Goal: Task Accomplishment & Management: Manage account settings

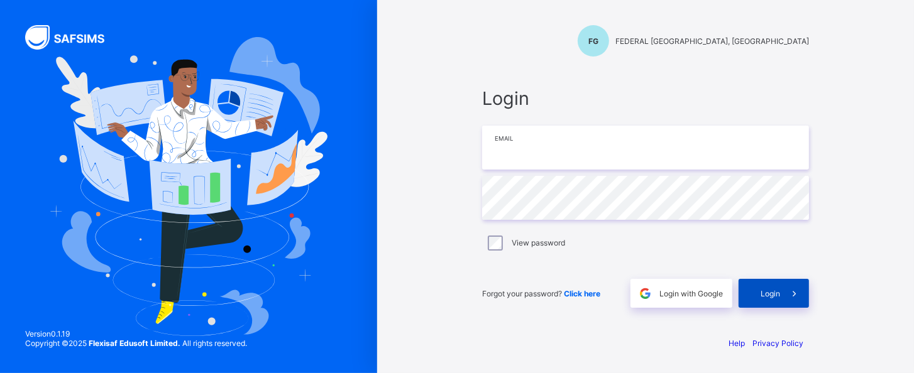
type input "**********"
click at [754, 290] on div "Login" at bounding box center [773, 293] width 70 height 29
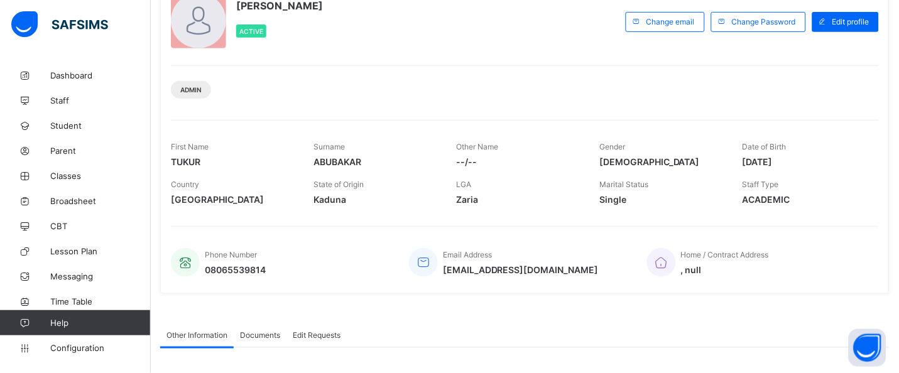
scroll to position [94, 0]
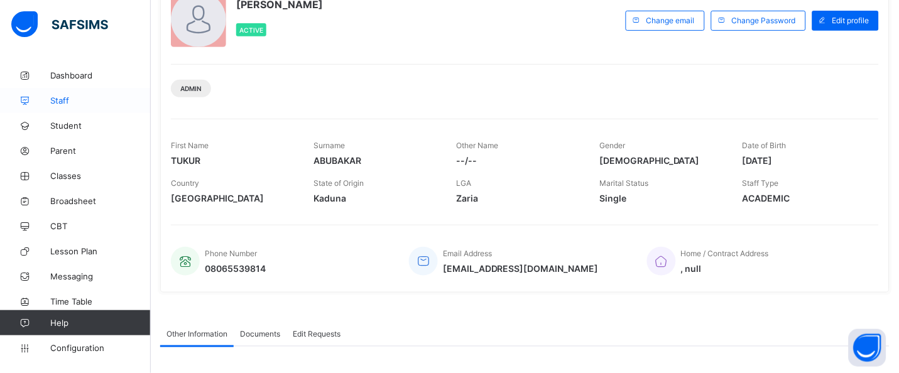
click at [57, 101] on span "Staff" at bounding box center [100, 101] width 101 height 10
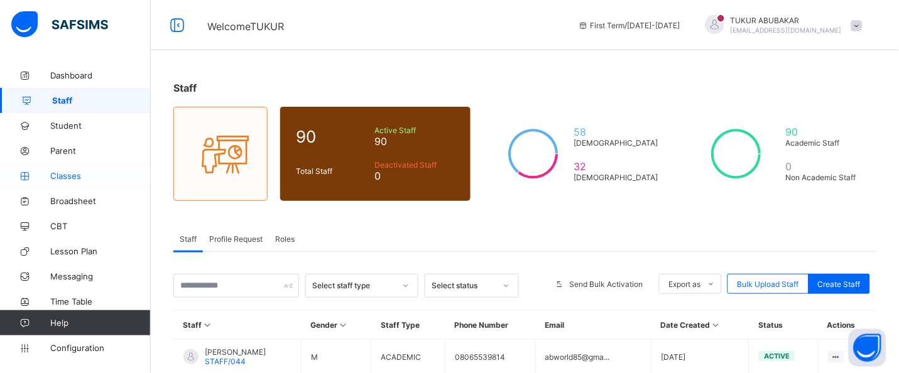
click at [63, 177] on span "Classes" at bounding box center [100, 176] width 101 height 10
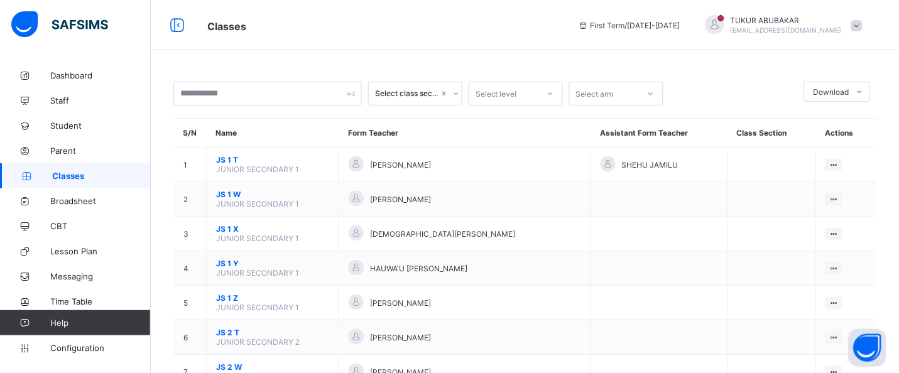
click at [487, 95] on div "Select level" at bounding box center [496, 94] width 41 height 24
click at [489, 201] on div "SS 2" at bounding box center [515, 198] width 93 height 19
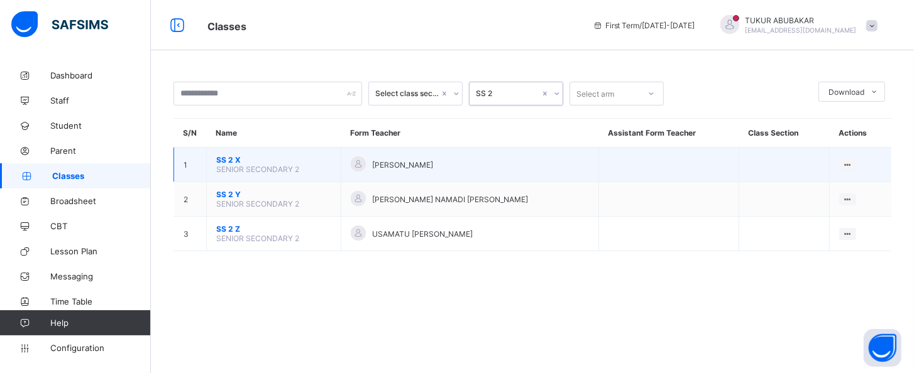
click at [234, 160] on span "SS 2 X" at bounding box center [273, 159] width 115 height 9
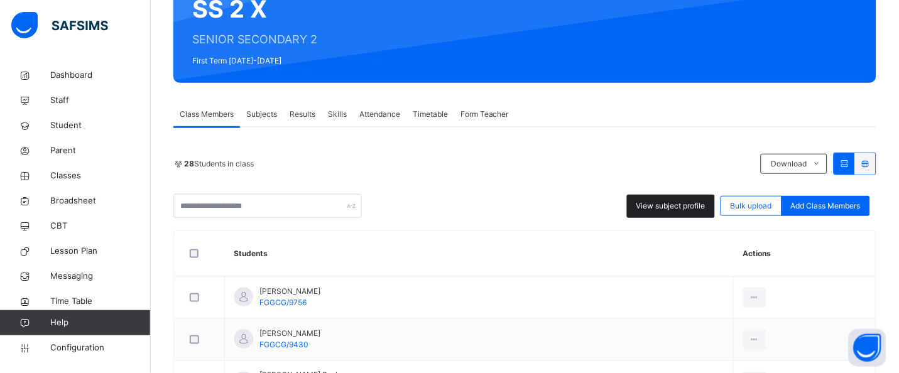
scroll to position [189, 0]
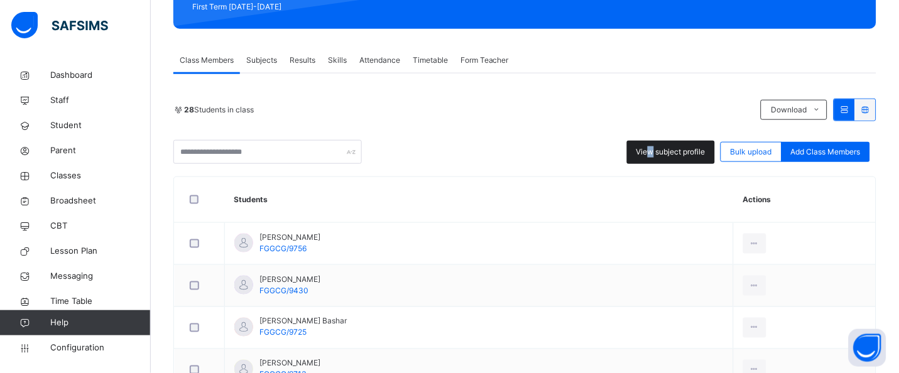
click at [662, 153] on span "View subject profile" at bounding box center [671, 151] width 69 height 11
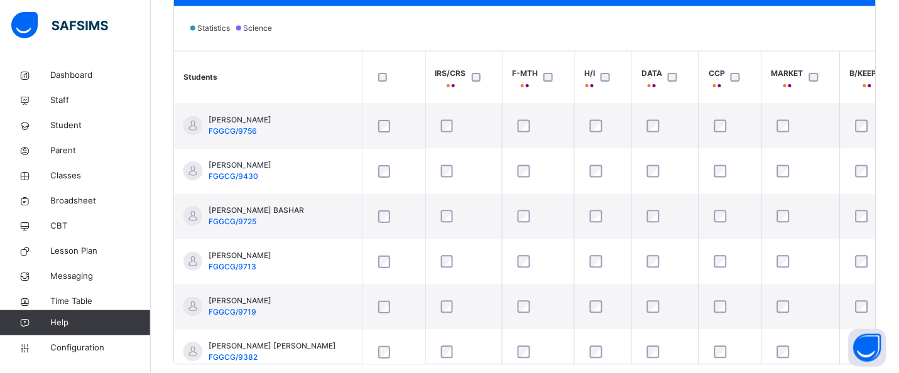
scroll to position [24, 0]
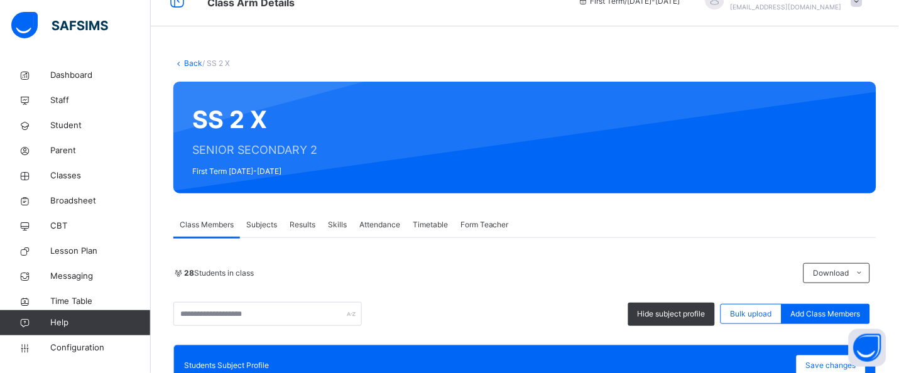
click at [185, 63] on link "Back" at bounding box center [193, 62] width 18 height 9
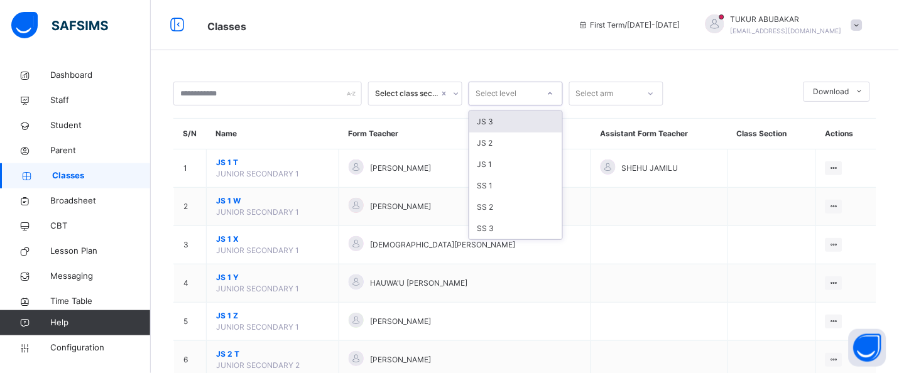
click at [527, 92] on div "Select level" at bounding box center [503, 93] width 69 height 19
click at [516, 225] on div "SS 3" at bounding box center [515, 228] width 93 height 21
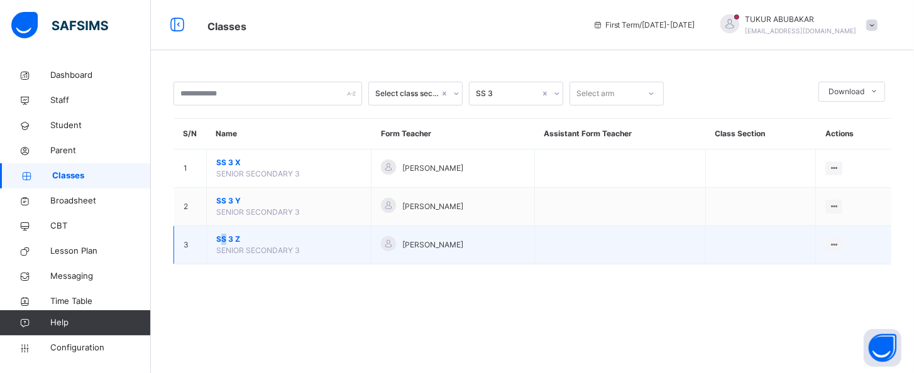
click at [221, 234] on span "SS 3 Z" at bounding box center [288, 239] width 145 height 11
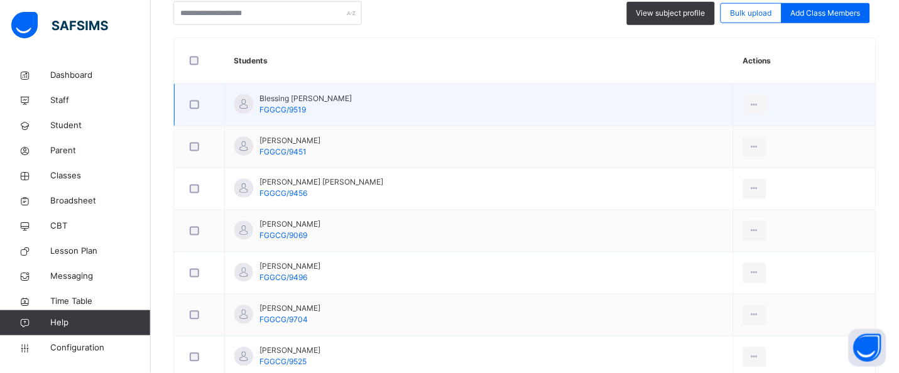
scroll to position [251, 0]
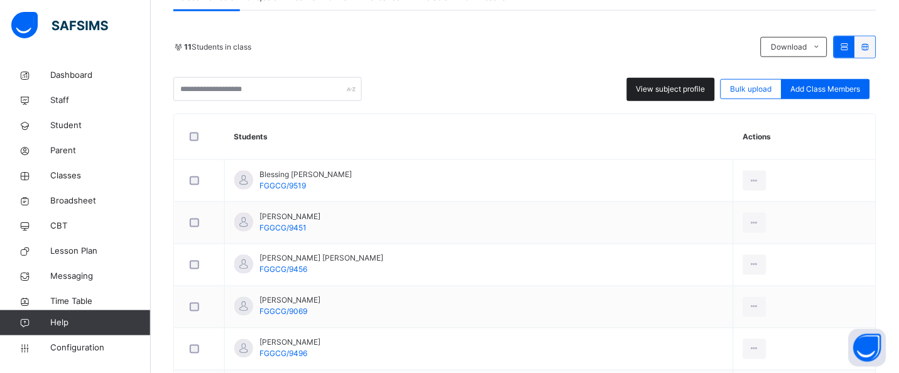
click at [640, 87] on div "View subject profile" at bounding box center [671, 89] width 88 height 23
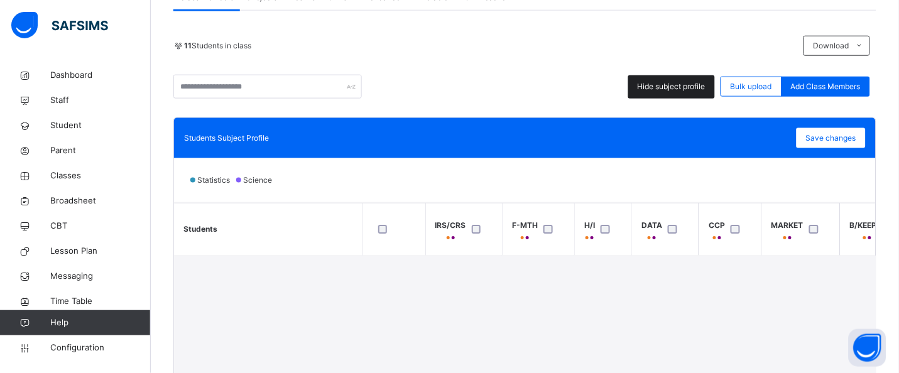
click at [645, 90] on div "Hide subject profile" at bounding box center [671, 86] width 87 height 23
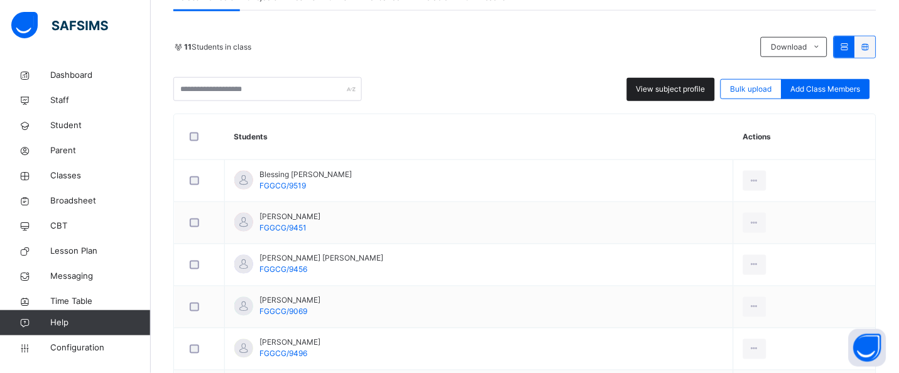
click at [679, 97] on div "11 Students in class Download Pdf Report Excel Report View subject profile Bulk…" at bounding box center [524, 348] width 703 height 625
click at [687, 82] on div "View subject profile" at bounding box center [671, 89] width 88 height 23
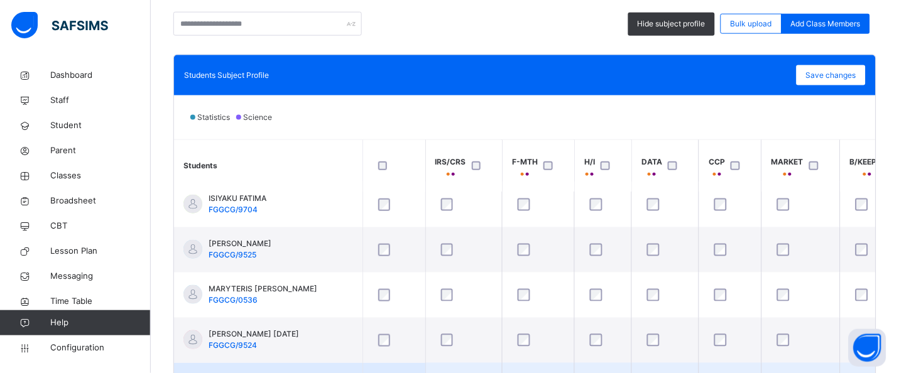
scroll to position [432, 0]
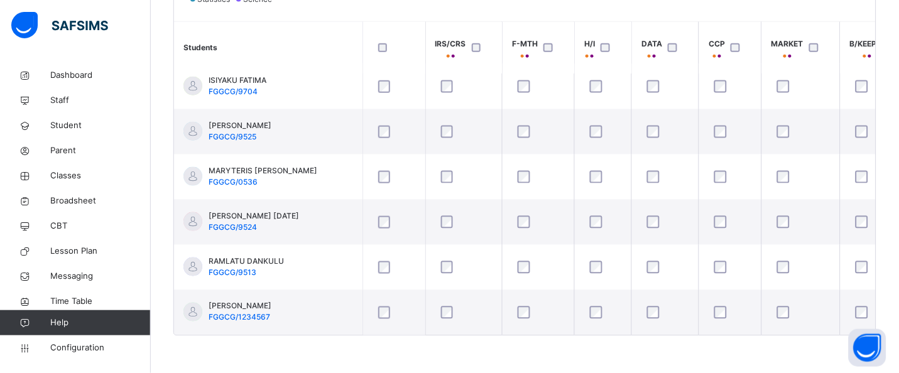
click at [505, 332] on div "Students IRS/CRS F-MTH H/I DATA CCP MARKET B/KEEPIN BUILD CHEM CISCO CIVIC COMM…" at bounding box center [525, 178] width 702 height 314
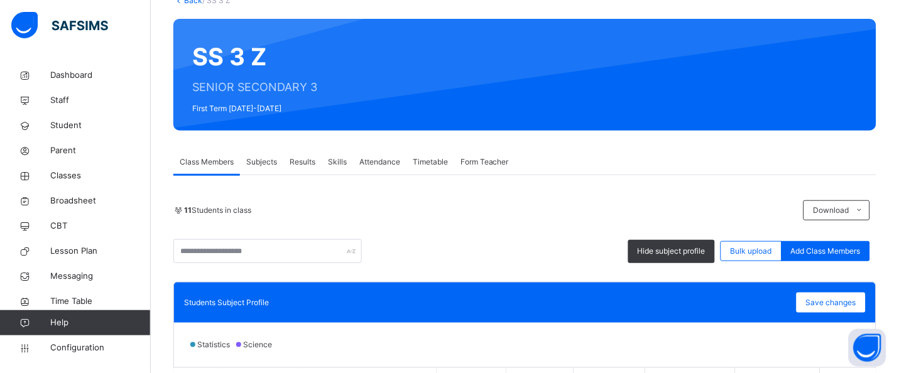
scroll to position [0, 0]
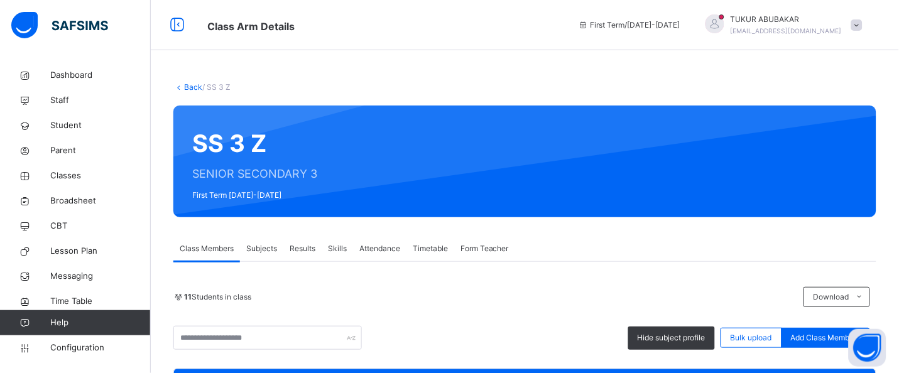
click at [197, 87] on link "Back" at bounding box center [193, 86] width 18 height 9
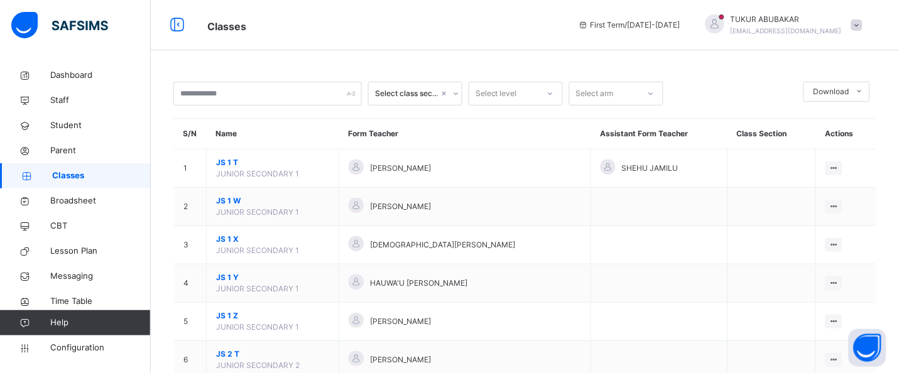
click at [537, 93] on div "Select level" at bounding box center [503, 93] width 69 height 19
click at [480, 207] on div "SS 2" at bounding box center [515, 207] width 93 height 21
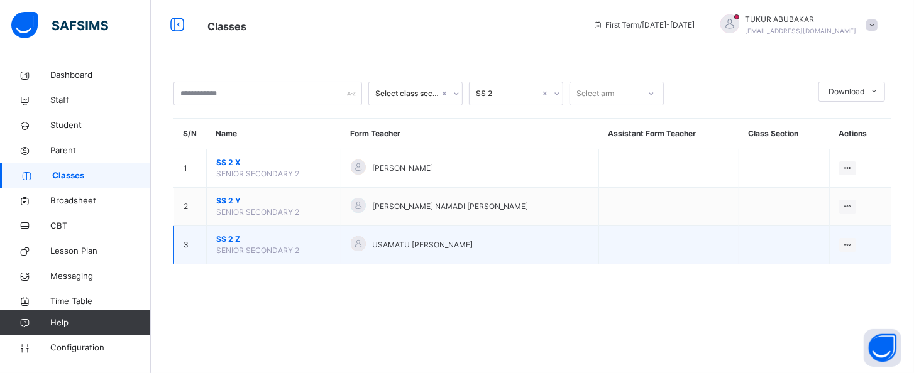
click at [235, 236] on span "SS 2 Z" at bounding box center [273, 239] width 115 height 11
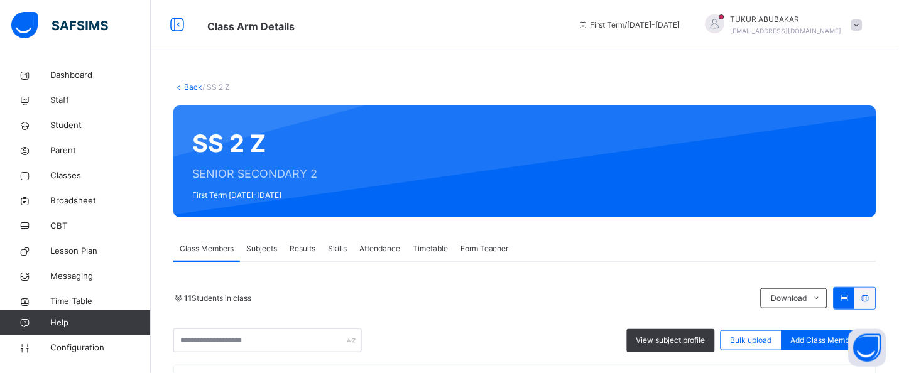
scroll to position [94, 0]
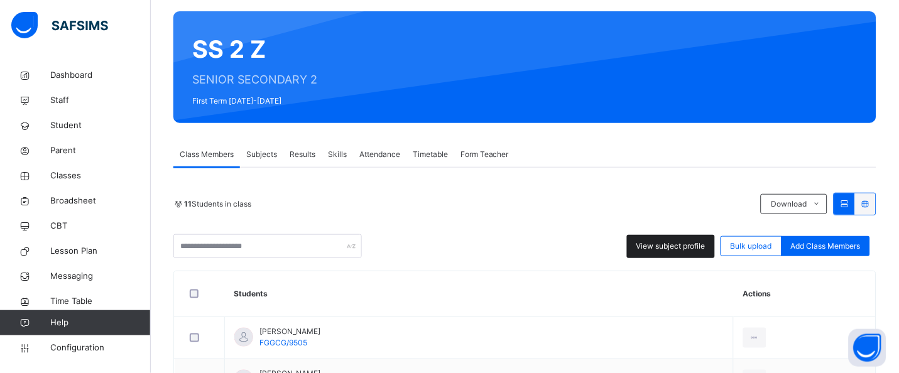
click at [677, 239] on div "View subject profile" at bounding box center [671, 246] width 88 height 23
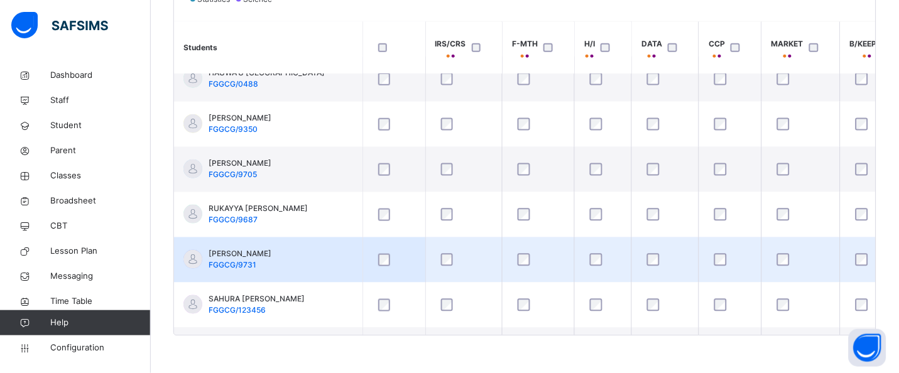
scroll to position [241, 0]
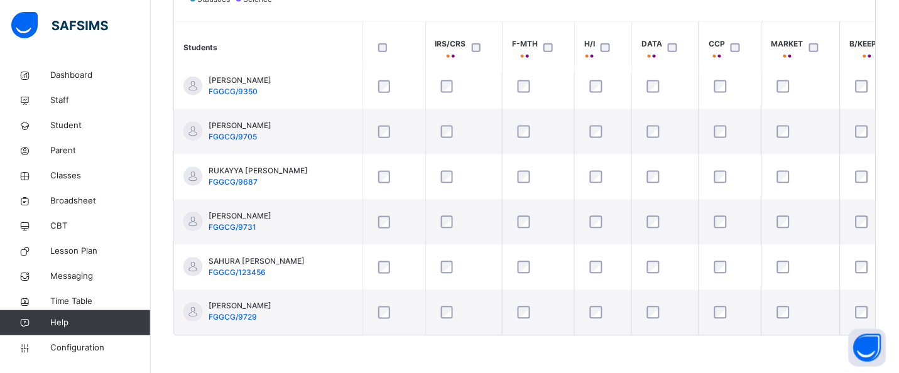
click at [385, 332] on div "Students IRS/CRS F-MTH H/I DATA CCP MARKET B/KEEPIN BUILD CHEM CISCO CIVIC COMM…" at bounding box center [525, 178] width 702 height 314
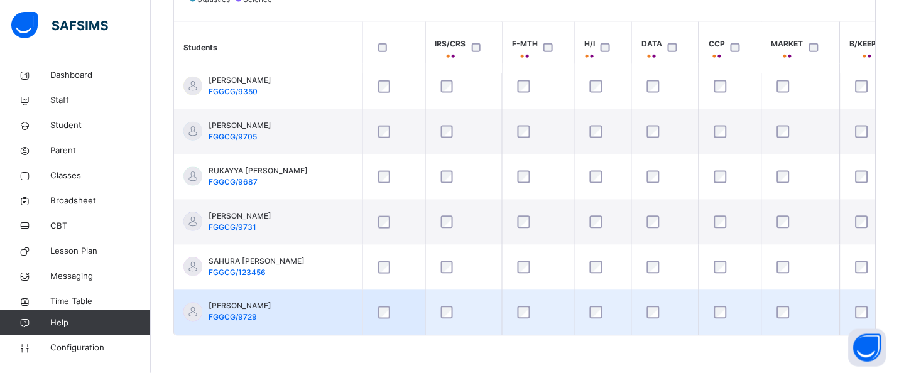
click at [384, 330] on td at bounding box center [394, 312] width 63 height 45
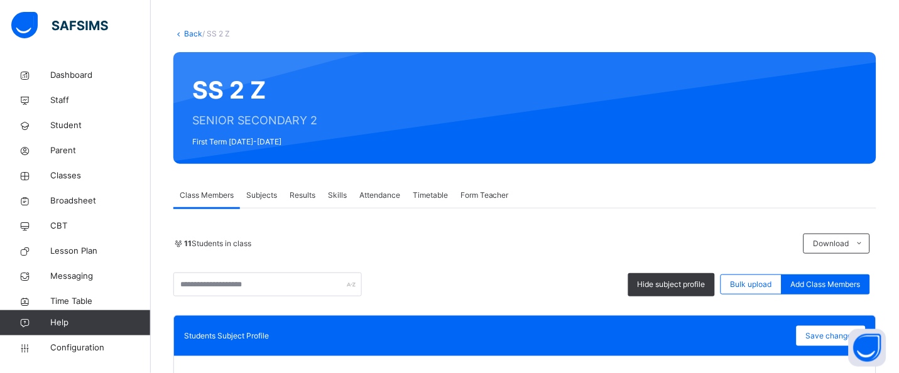
scroll to position [0, 0]
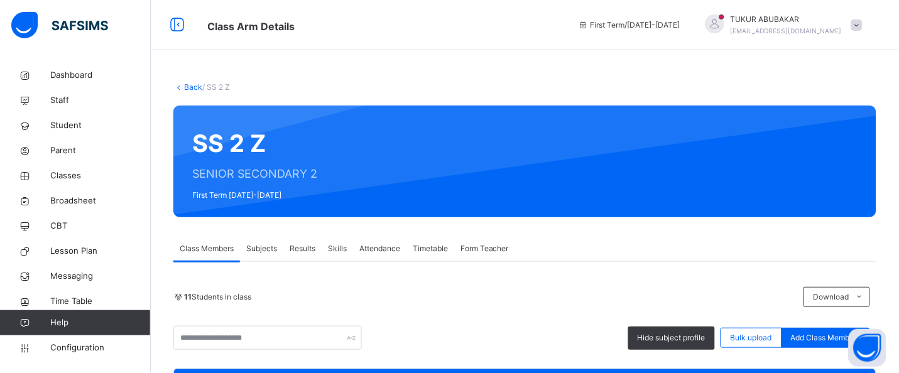
click at [182, 87] on icon at bounding box center [178, 86] width 11 height 9
click at [182, 85] on icon at bounding box center [178, 86] width 11 height 9
click at [196, 87] on link "Back" at bounding box center [193, 86] width 18 height 9
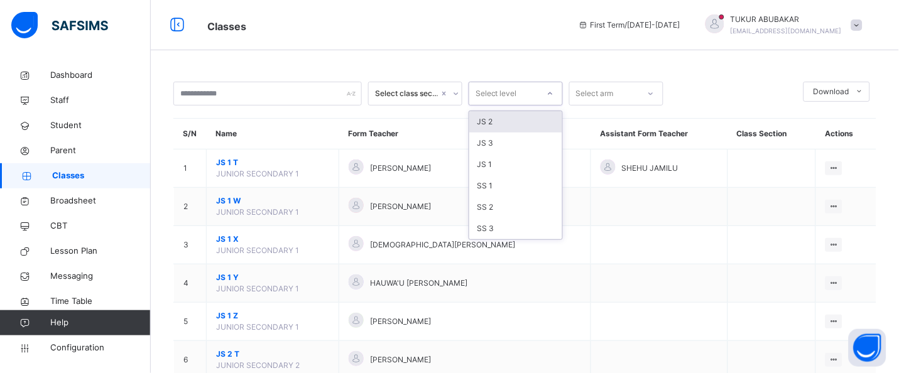
click at [544, 92] on div at bounding box center [550, 94] width 21 height 20
click at [507, 233] on div "SS 3" at bounding box center [515, 228] width 93 height 21
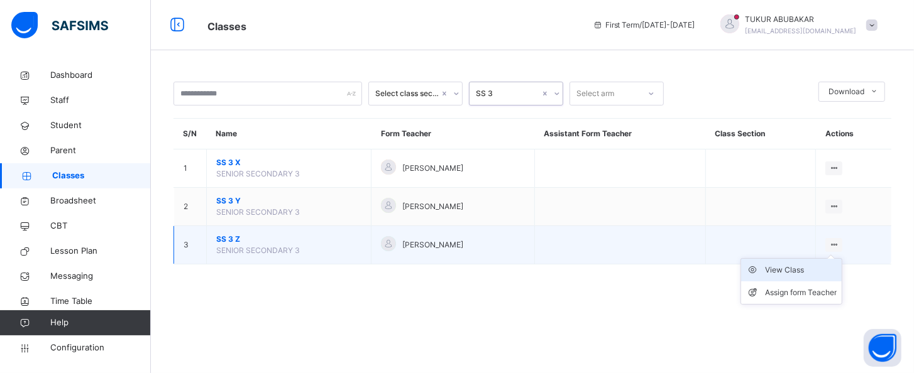
click at [799, 265] on div "View Class" at bounding box center [801, 270] width 72 height 13
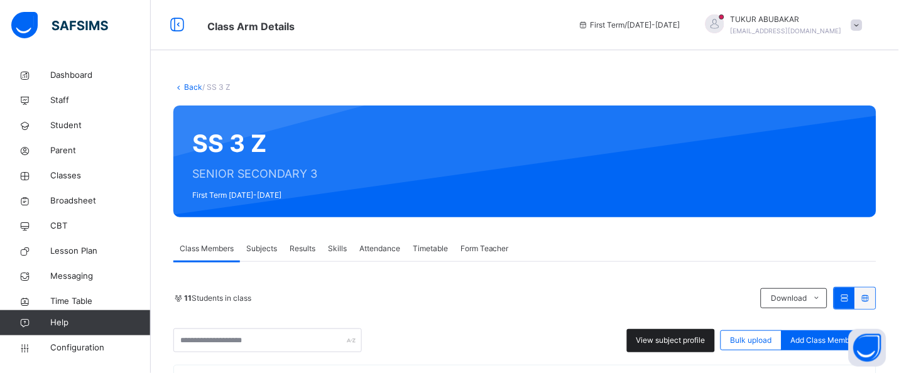
click at [706, 332] on span "View subject profile" at bounding box center [671, 340] width 69 height 11
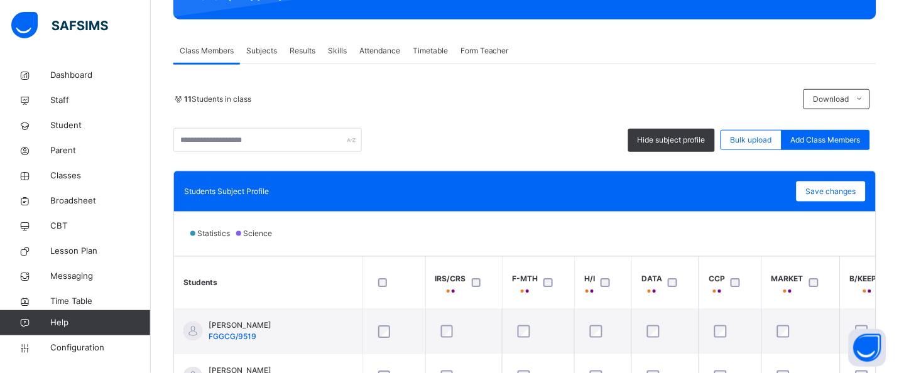
scroll to position [157, 0]
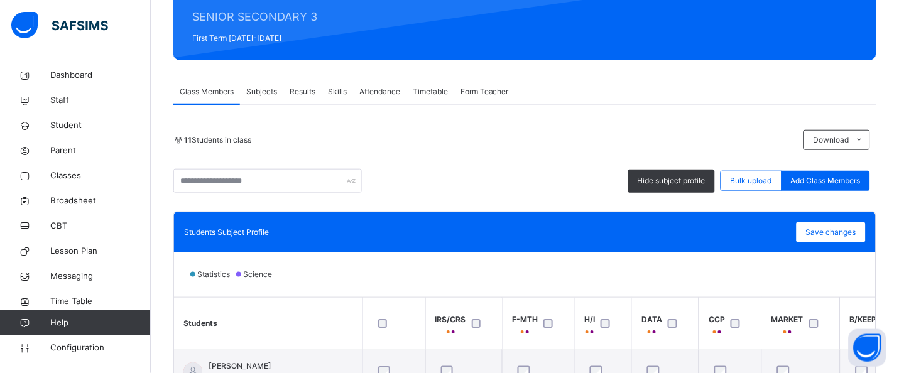
click at [277, 92] on span "Subjects" at bounding box center [261, 91] width 31 height 11
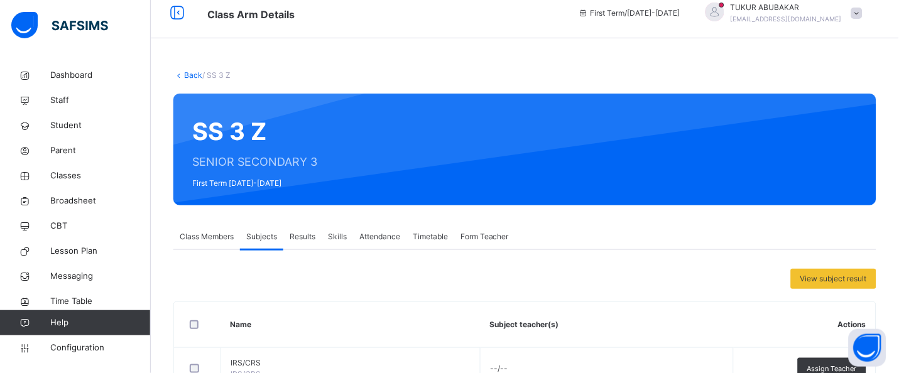
scroll to position [0, 0]
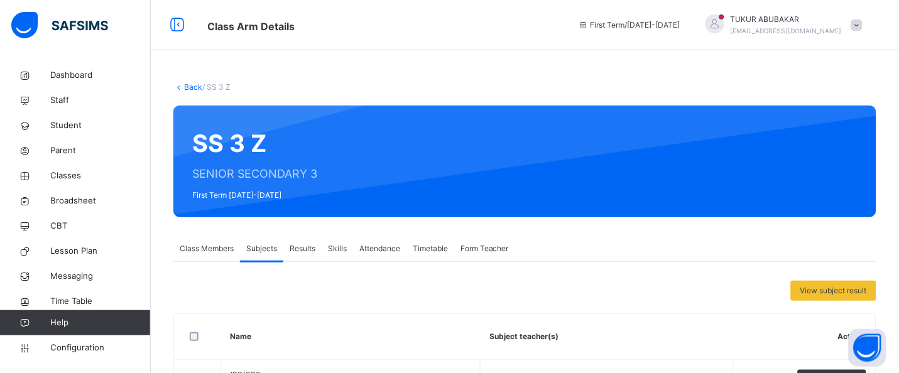
click at [202, 242] on div "Class Members" at bounding box center [206, 248] width 67 height 25
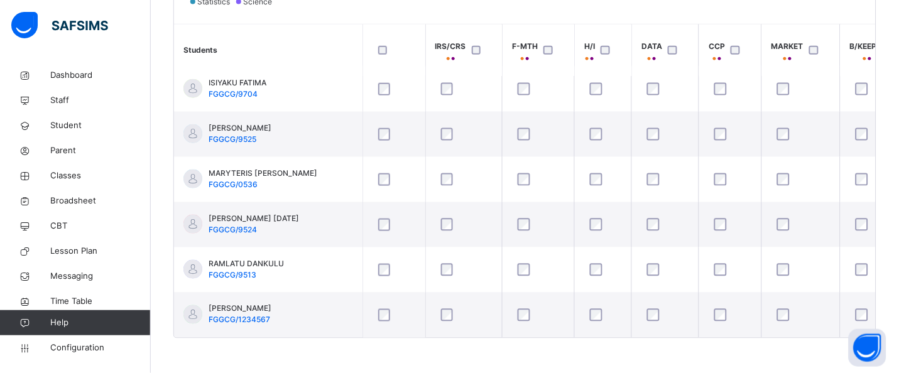
scroll to position [432, 0]
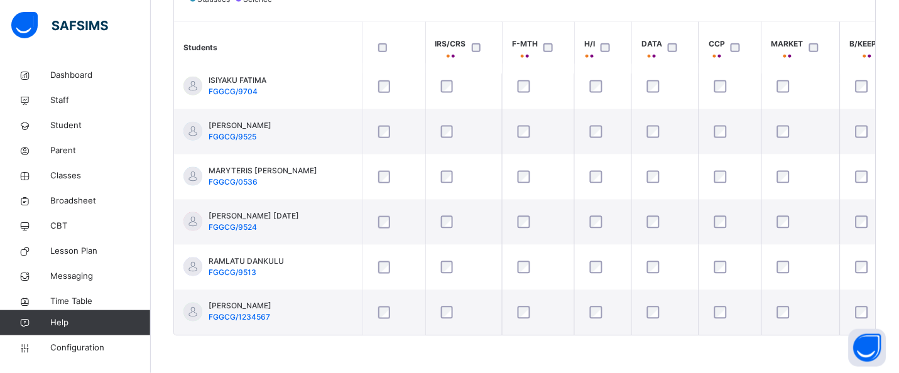
drag, startPoint x: 286, startPoint y: 330, endPoint x: 346, endPoint y: 339, distance: 61.0
click at [353, 332] on div "Students IRS/CRS F-MTH H/I DATA CCP MARKET B/KEEPIN BUILD CHEM CISCO CIVIC COMM…" at bounding box center [525, 178] width 702 height 314
drag, startPoint x: 302, startPoint y: 330, endPoint x: 343, endPoint y: 335, distance: 41.8
click at [353, 332] on div "Students IRS/CRS F-MTH H/I DATA CCP MARKET B/KEEPIN BUILD CHEM CISCO CIVIC COMM…" at bounding box center [525, 178] width 702 height 314
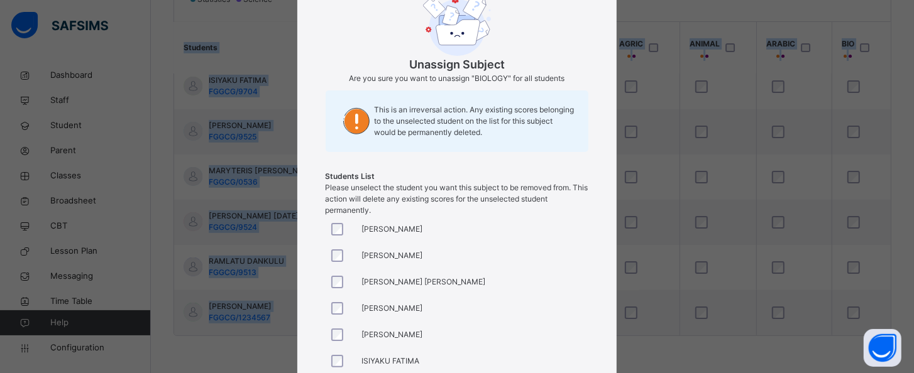
scroll to position [157, 0]
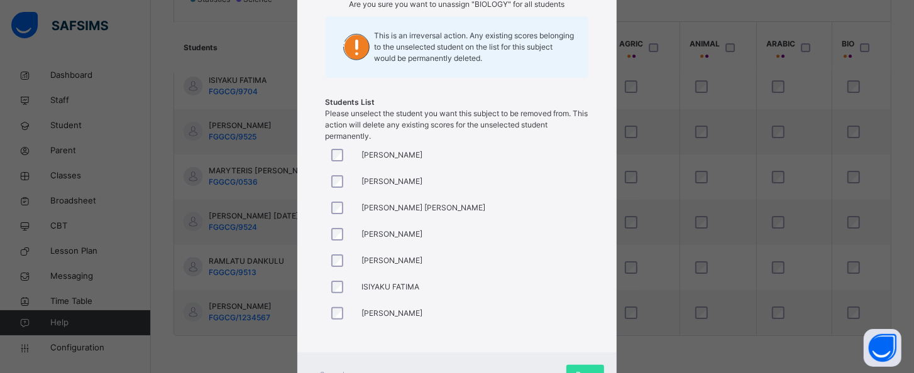
click at [337, 143] on div at bounding box center [341, 155] width 30 height 26
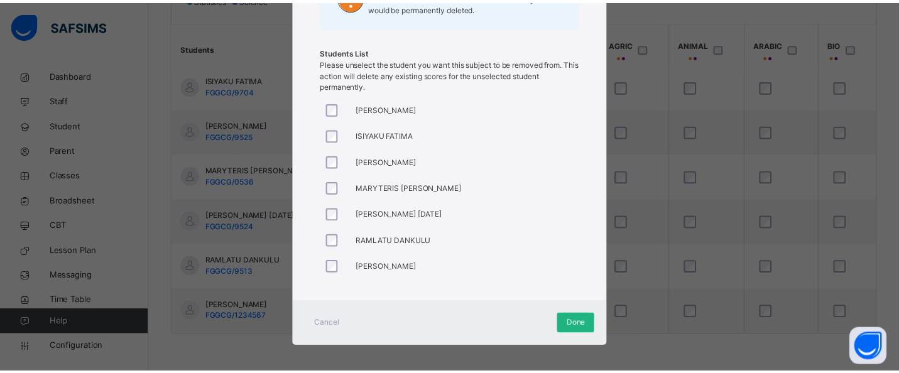
scroll to position [241, 2815]
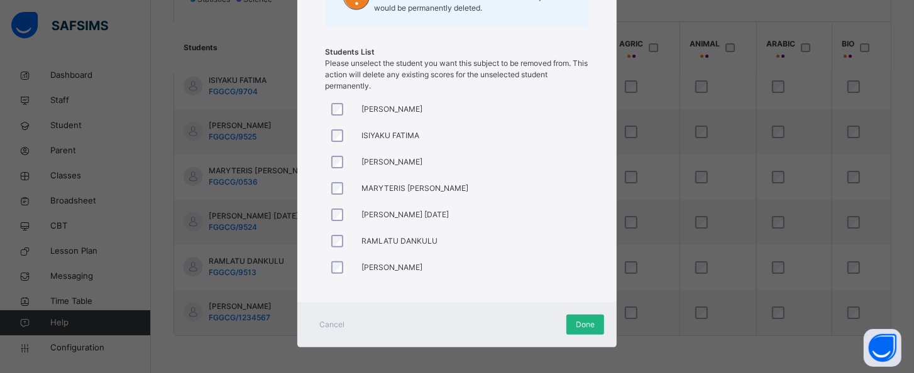
click at [590, 319] on span "Done" at bounding box center [585, 324] width 19 height 11
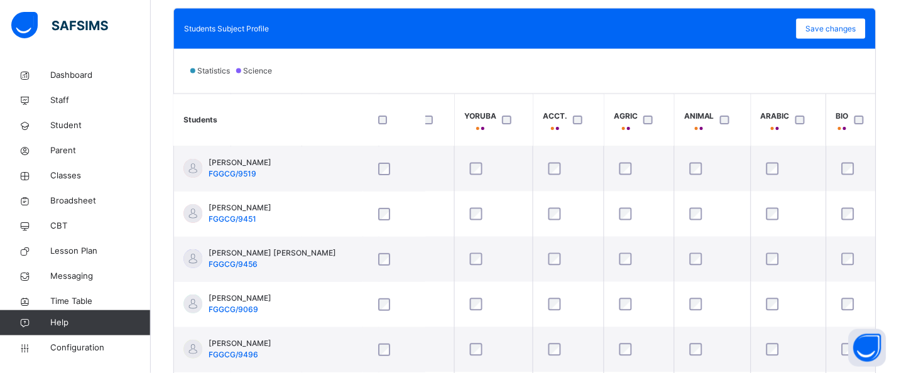
scroll to position [307, 0]
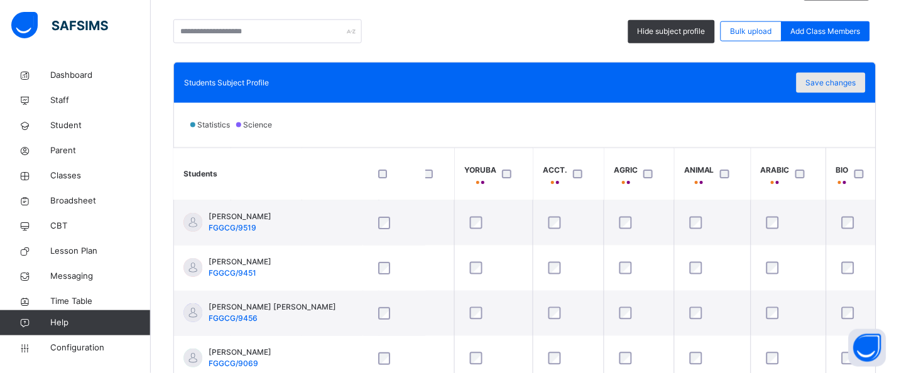
click at [799, 80] on div "Save changes" at bounding box center [831, 83] width 69 height 20
click at [600, 62] on div "Students Subject Profile Save changes Statistics Science Students IRS/CRS F-MTH…" at bounding box center [524, 262] width 703 height 400
click at [799, 82] on span "Save changes" at bounding box center [831, 82] width 50 height 11
click at [799, 74] on div "Save changes" at bounding box center [831, 83] width 69 height 20
click at [799, 85] on div "Save changes" at bounding box center [831, 83] width 69 height 20
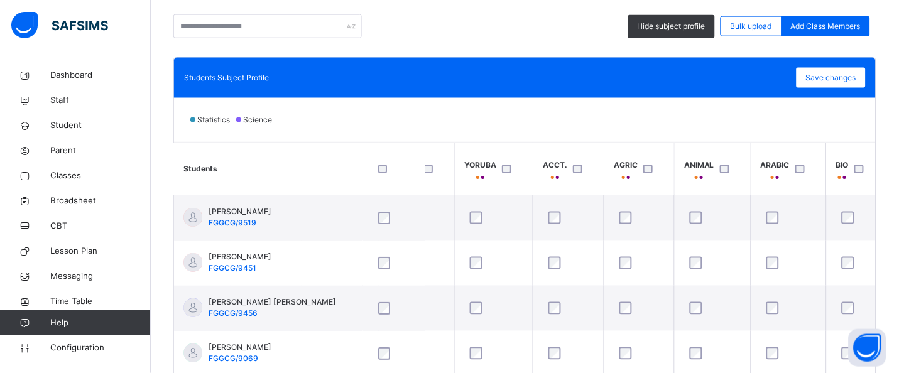
scroll to position [319, 0]
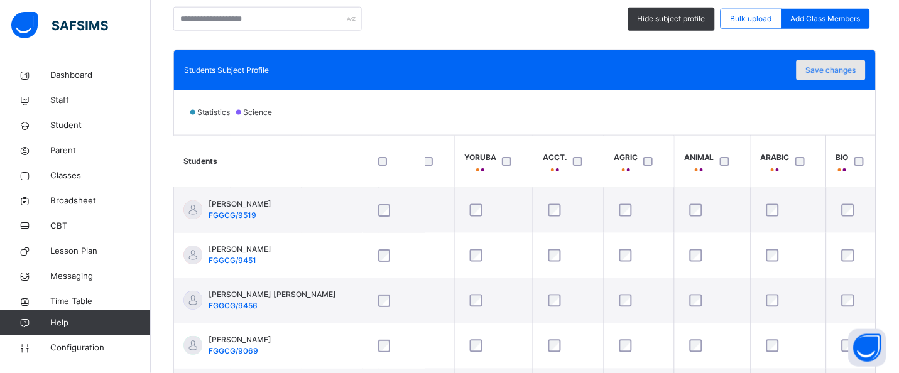
click at [799, 63] on div "Save changes" at bounding box center [831, 70] width 69 height 20
click at [799, 68] on div "Save changes" at bounding box center [831, 70] width 69 height 20
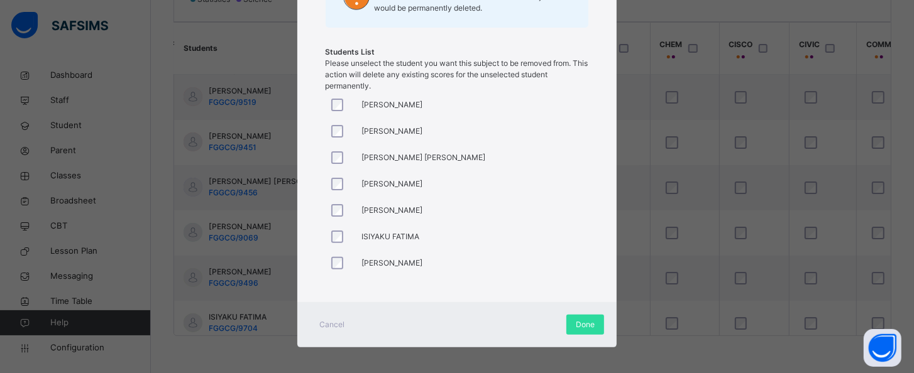
scroll to position [212, 0]
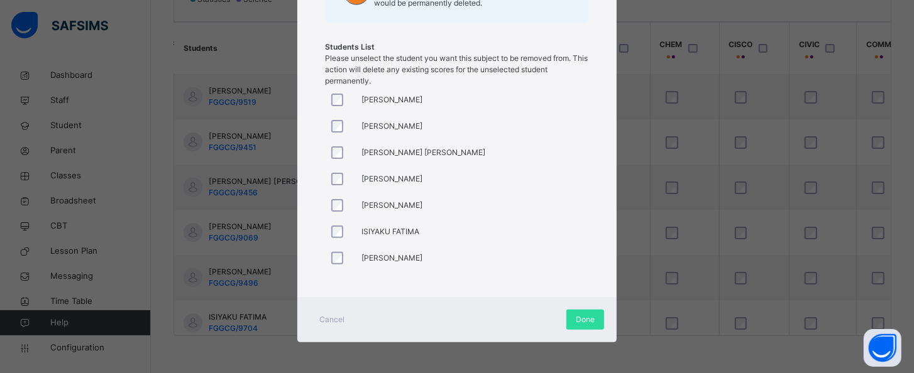
click at [341, 103] on div at bounding box center [341, 100] width 24 height 13
click at [334, 190] on div at bounding box center [341, 179] width 30 height 26
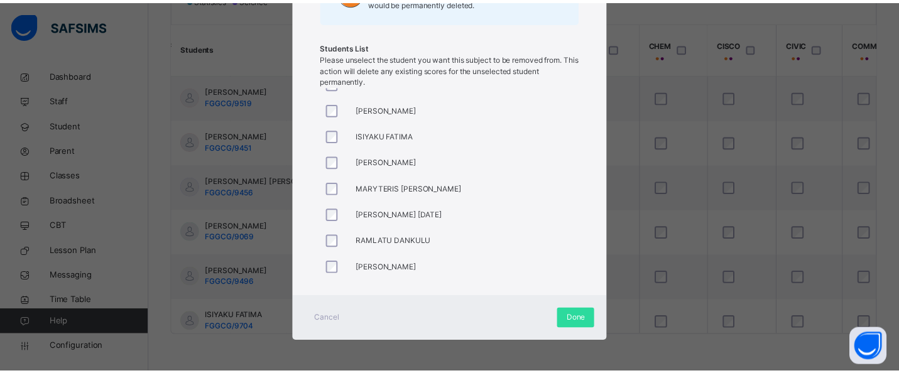
scroll to position [101, 0]
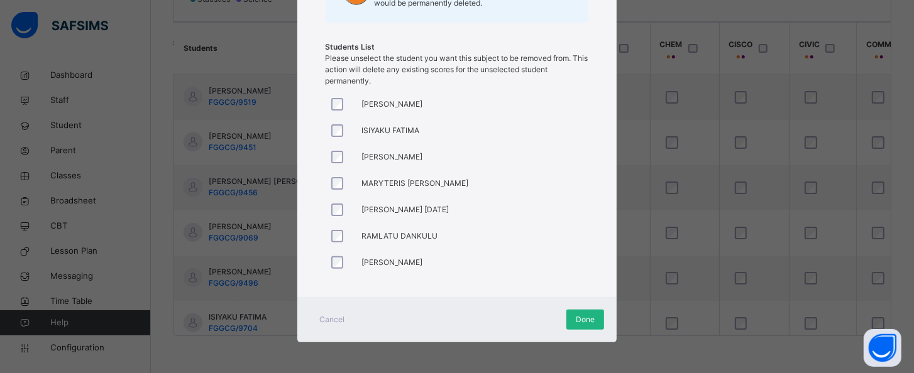
click at [581, 317] on span "Done" at bounding box center [585, 319] width 19 height 11
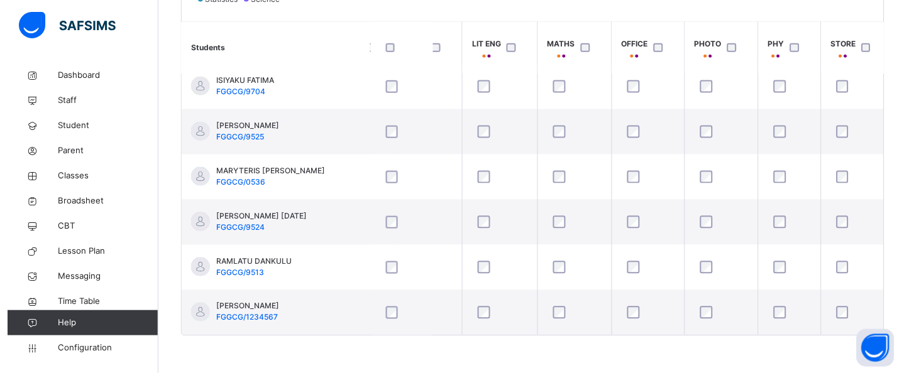
scroll to position [241, 2398]
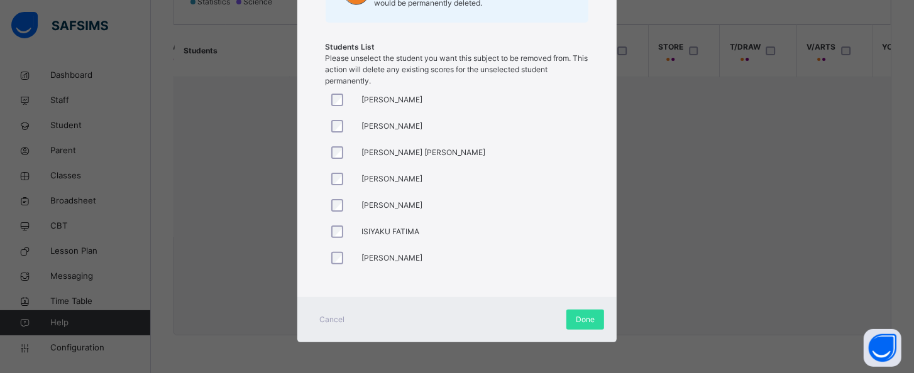
click at [332, 175] on div at bounding box center [341, 179] width 30 height 26
click at [336, 200] on div "BLESSING KANYANSOLA [PERSON_NAME] [PERSON_NAME] [PERSON_NAME] TAMBARI GARBA [PE…" at bounding box center [457, 181] width 263 height 189
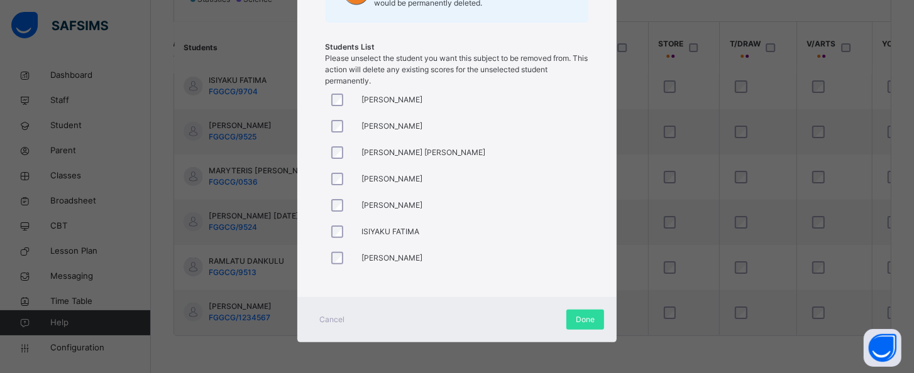
drag, startPoint x: 332, startPoint y: 171, endPoint x: 339, endPoint y: 224, distance: 53.2
click at [339, 222] on div "BLESSING KANYANSOLA [PERSON_NAME] [PERSON_NAME] [PERSON_NAME] TAMBARI GARBA [PE…" at bounding box center [457, 181] width 263 height 189
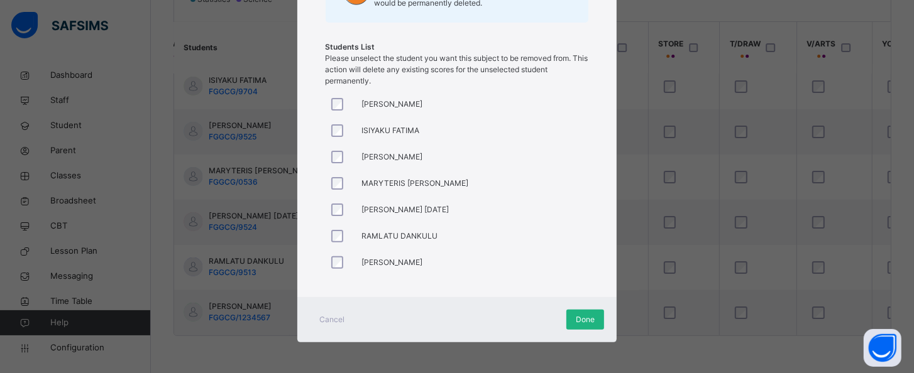
click at [577, 316] on span "Done" at bounding box center [585, 319] width 19 height 11
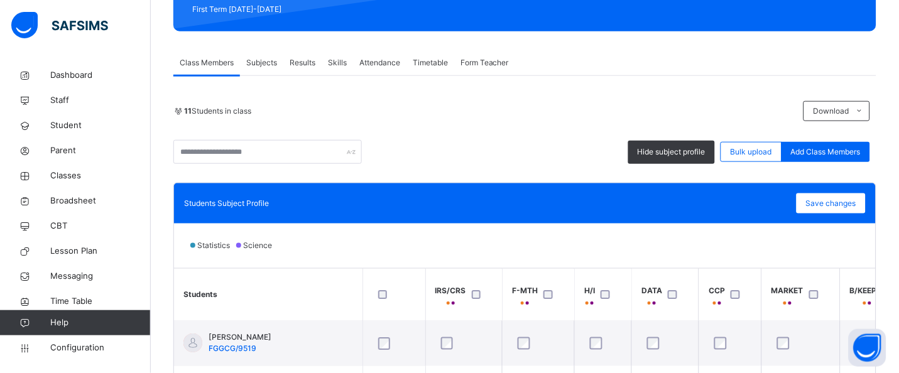
scroll to position [181, 0]
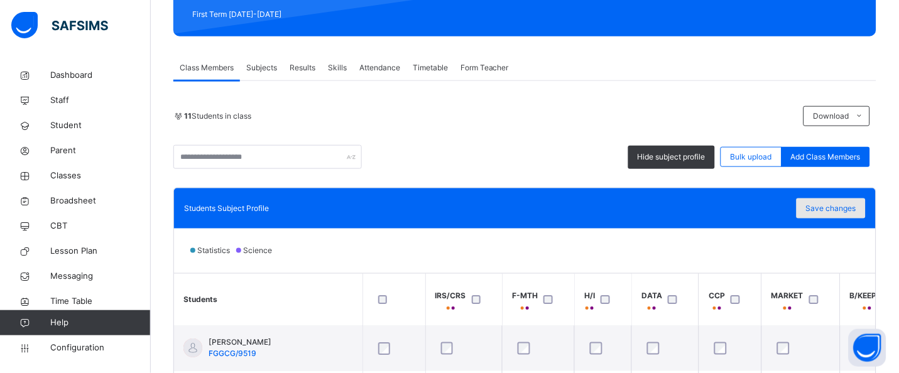
click at [799, 203] on span "Save changes" at bounding box center [831, 208] width 50 height 11
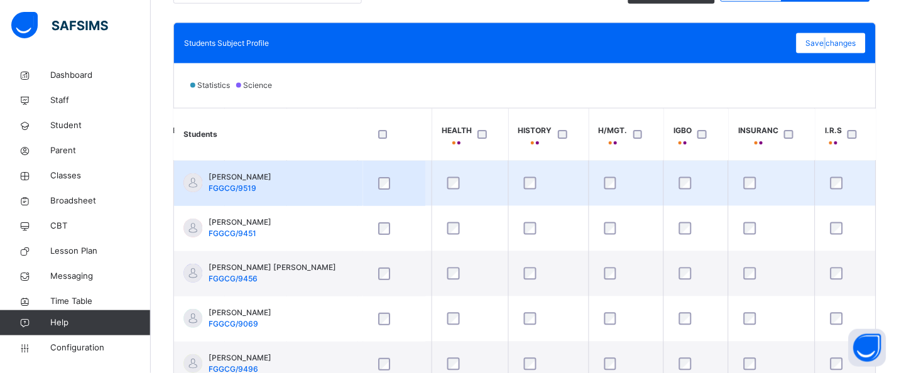
scroll to position [275, 0]
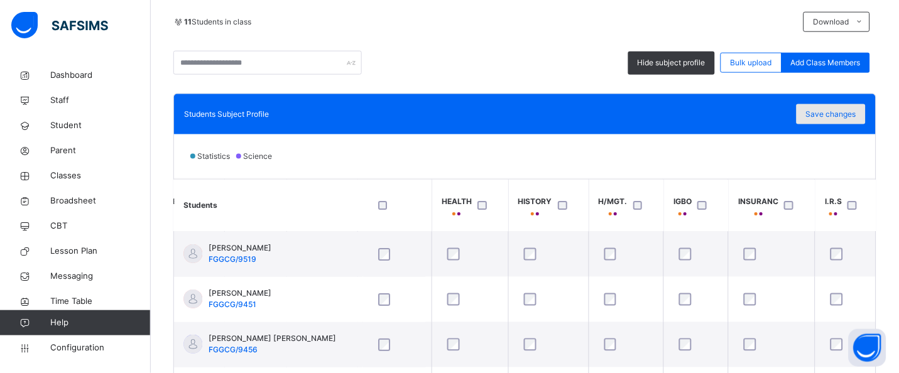
click at [799, 116] on span "Save changes" at bounding box center [831, 114] width 50 height 11
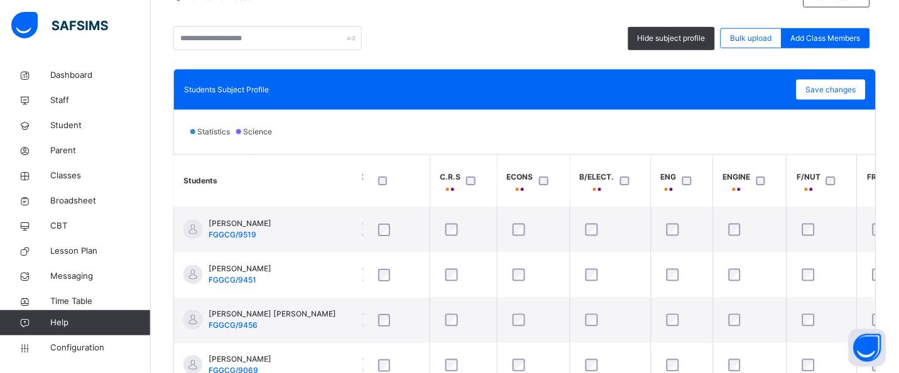
scroll to position [244, 0]
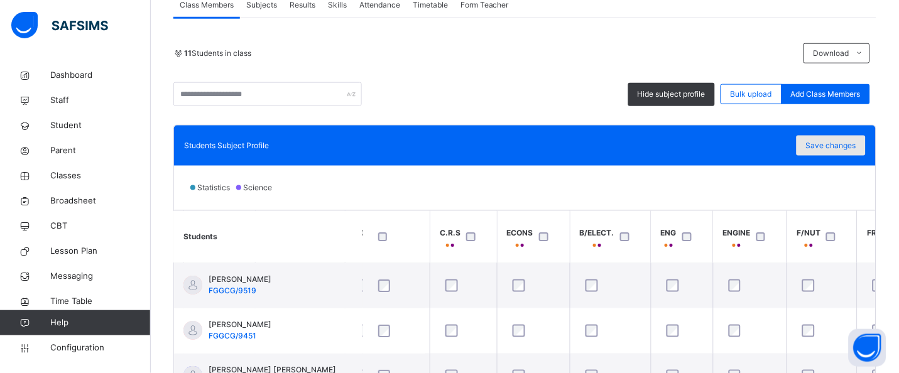
click at [799, 150] on span "Save changes" at bounding box center [831, 145] width 50 height 11
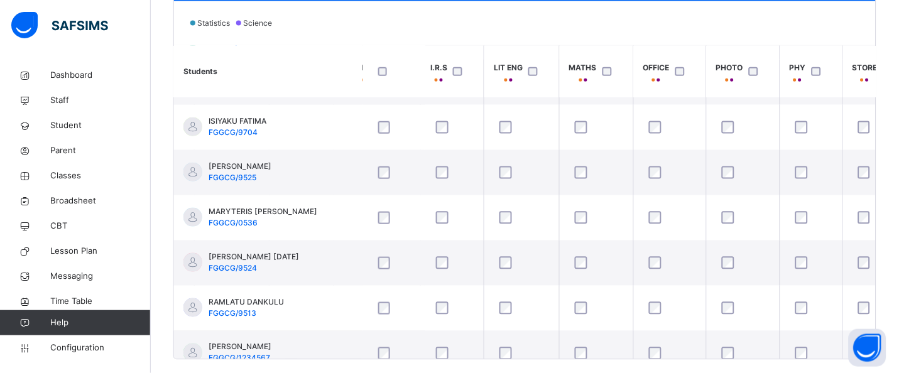
scroll to position [220, 2208]
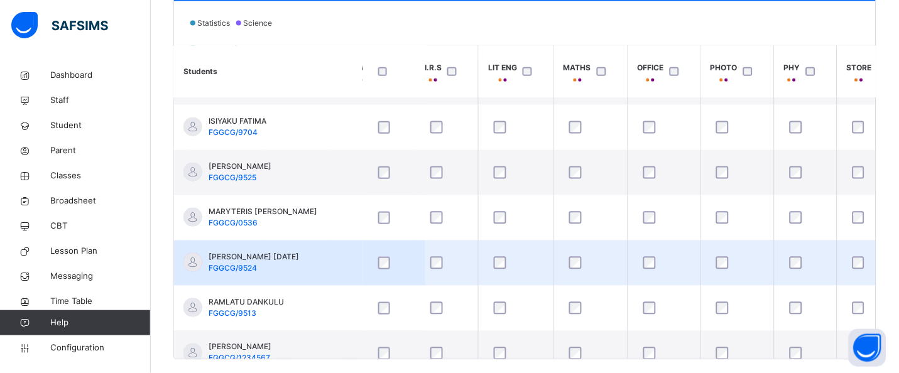
click at [657, 264] on div at bounding box center [664, 263] width 47 height 13
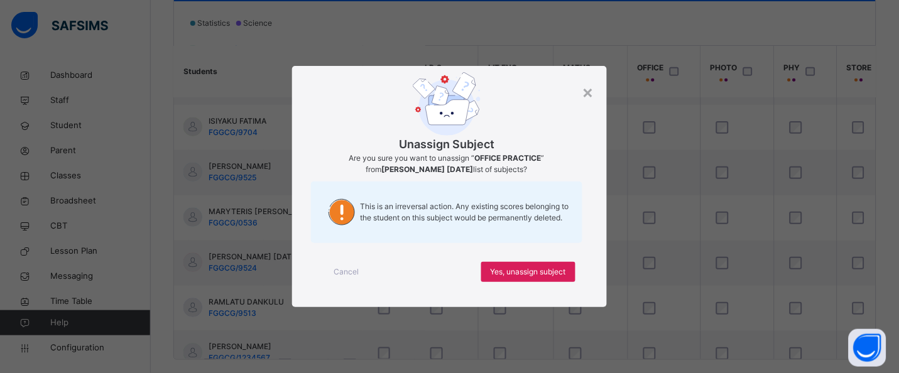
scroll to position [0, 0]
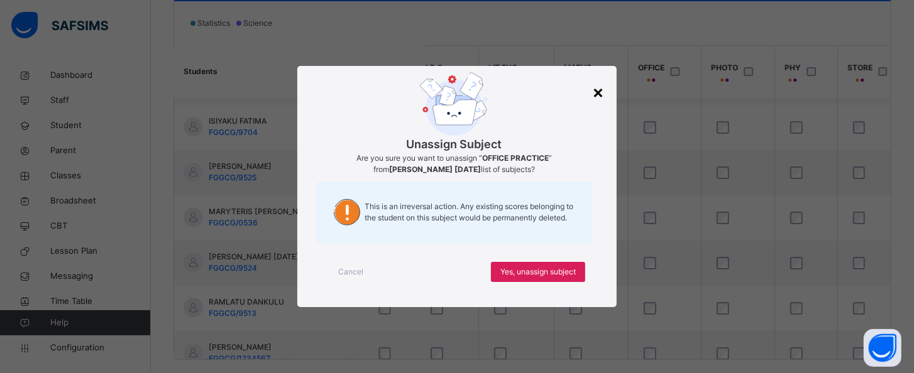
click at [600, 95] on div "×" at bounding box center [598, 92] width 12 height 26
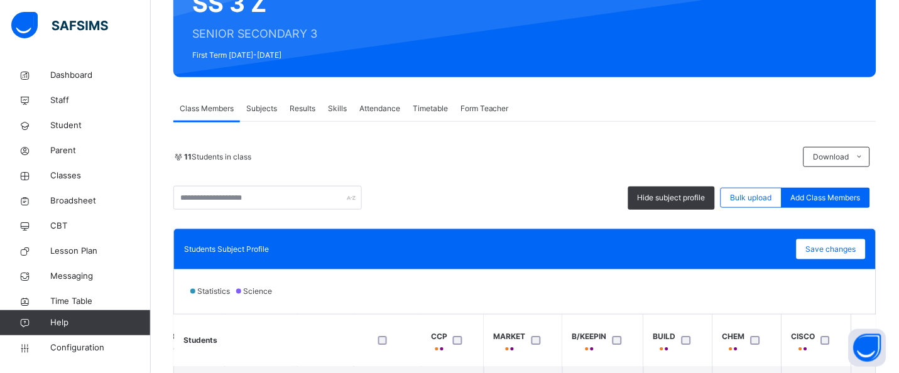
scroll to position [126, 0]
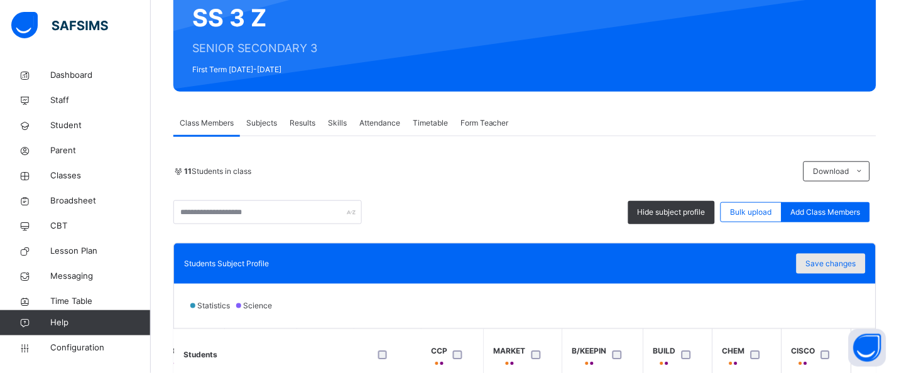
click at [799, 266] on span "Save changes" at bounding box center [831, 263] width 50 height 11
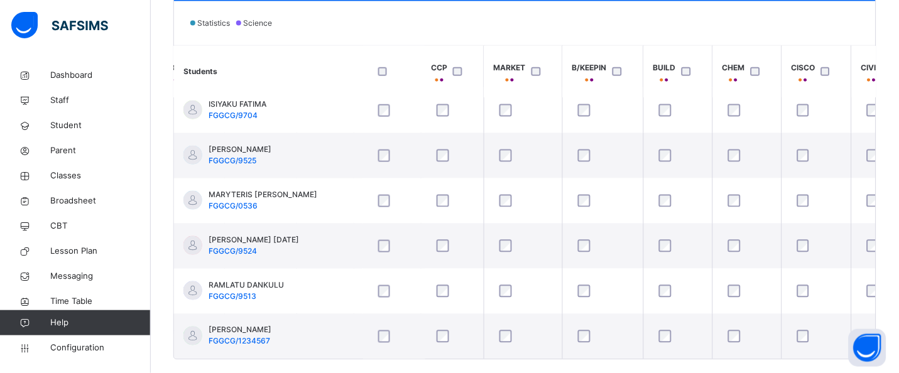
scroll to position [241, 278]
drag, startPoint x: 352, startPoint y: 354, endPoint x: 377, endPoint y: 356, distance: 25.2
click at [377, 332] on div "Students IRS/CRS F-MTH H/I DATA CCP MARKET B/KEEPIN BUILD CHEM CISCO CIVIC COMM…" at bounding box center [525, 202] width 702 height 314
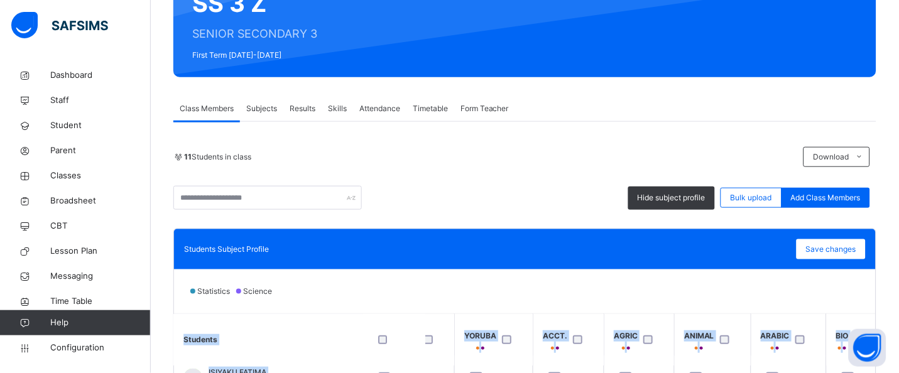
scroll to position [141, 0]
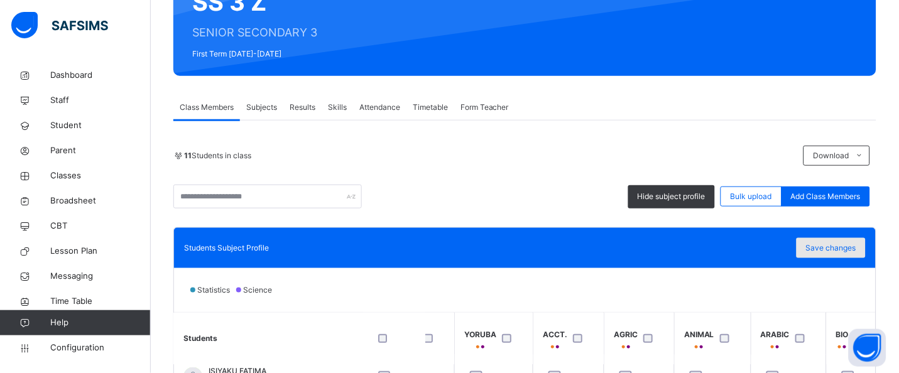
click at [799, 253] on span "Save changes" at bounding box center [831, 248] width 50 height 11
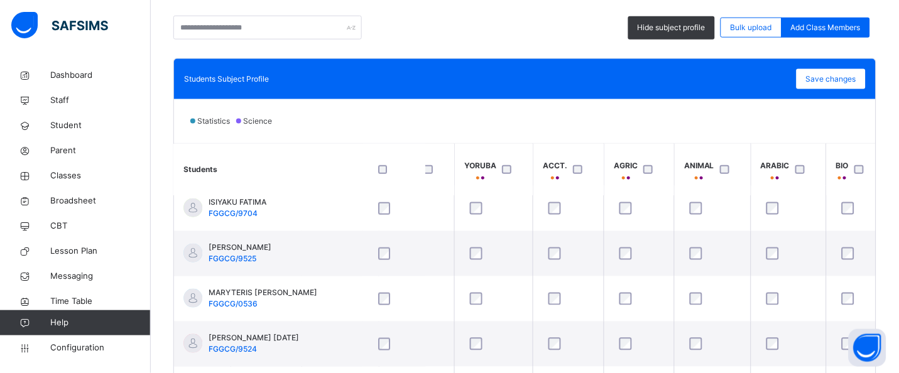
scroll to position [432, 0]
